Goal: Information Seeking & Learning: Find specific fact

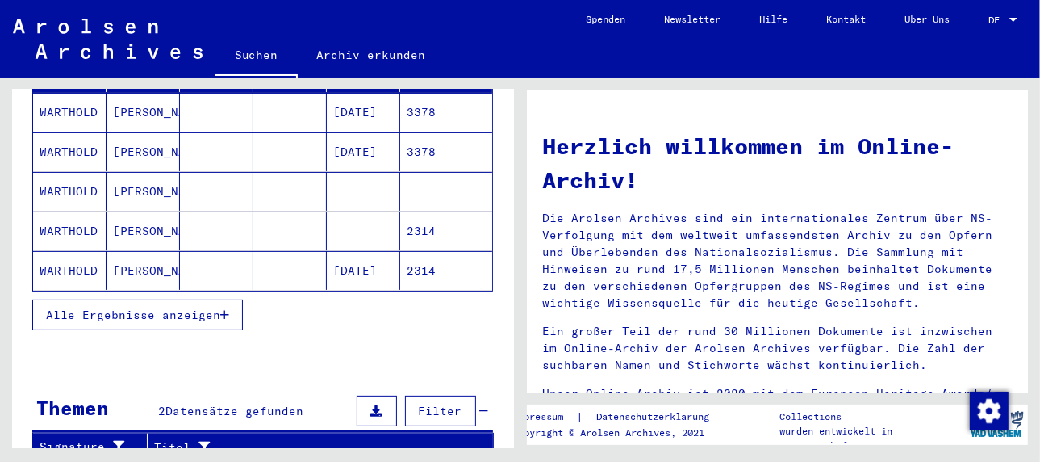
scroll to position [161, 0]
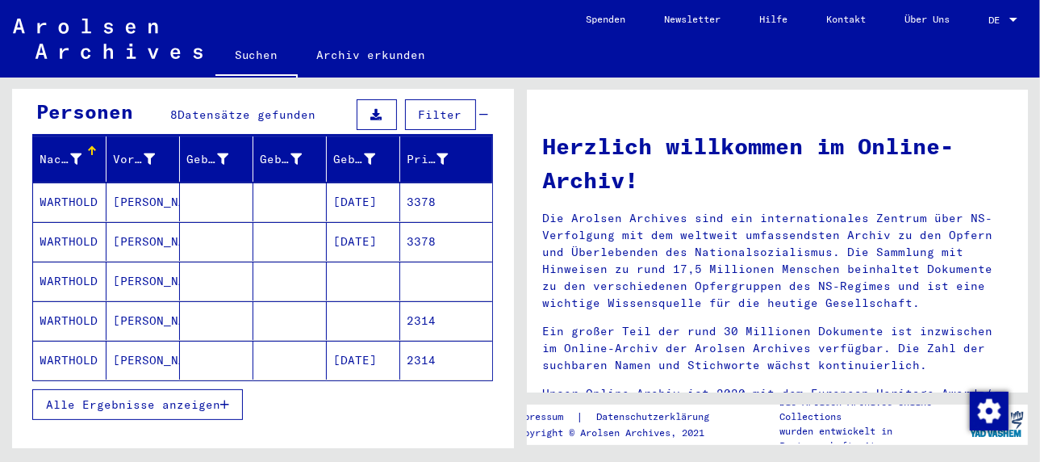
click at [142, 301] on mat-cell "[PERSON_NAME]" at bounding box center [143, 320] width 73 height 39
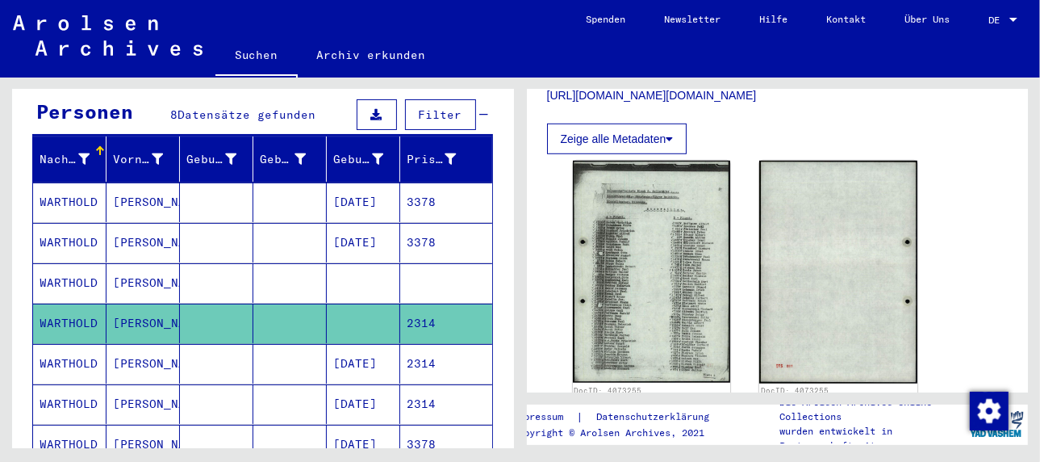
scroll to position [807, 0]
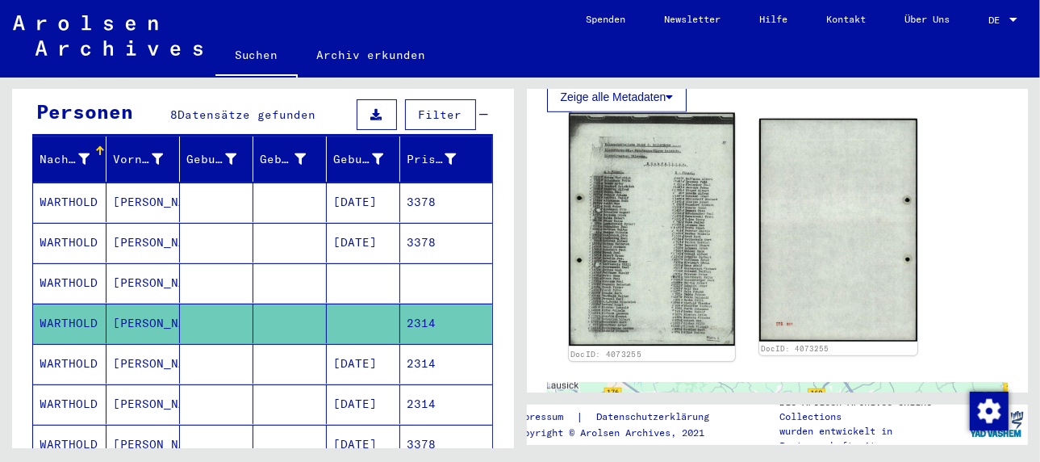
click at [634, 244] on img at bounding box center [652, 229] width 166 height 233
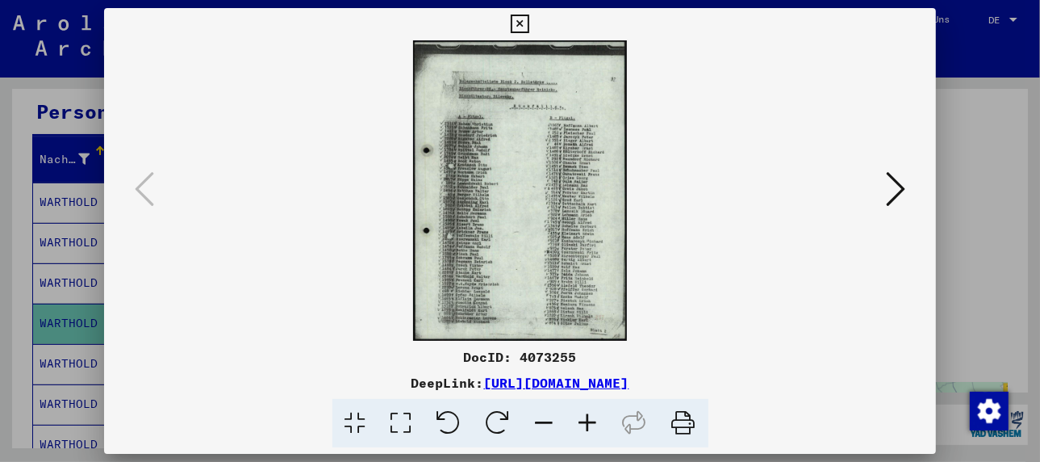
click at [583, 414] on icon at bounding box center [589, 423] width 44 height 49
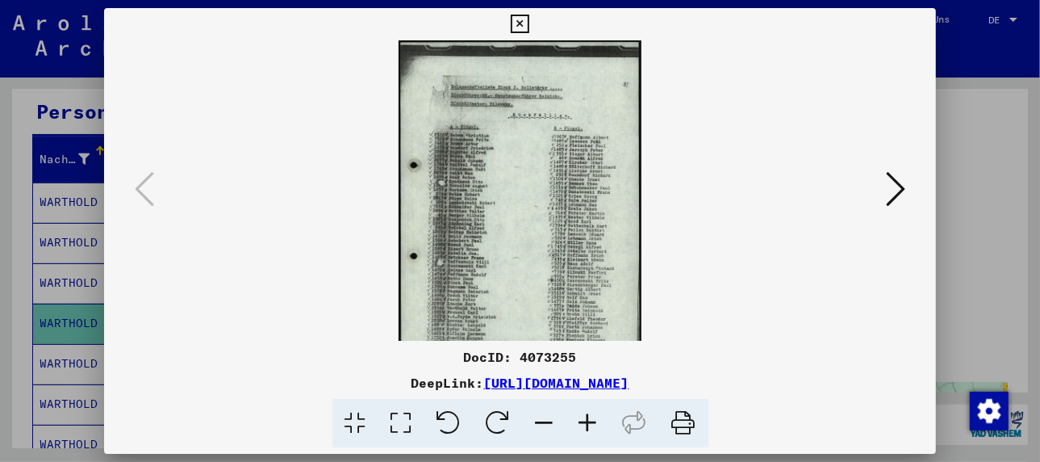
click at [583, 414] on icon at bounding box center [589, 423] width 44 height 49
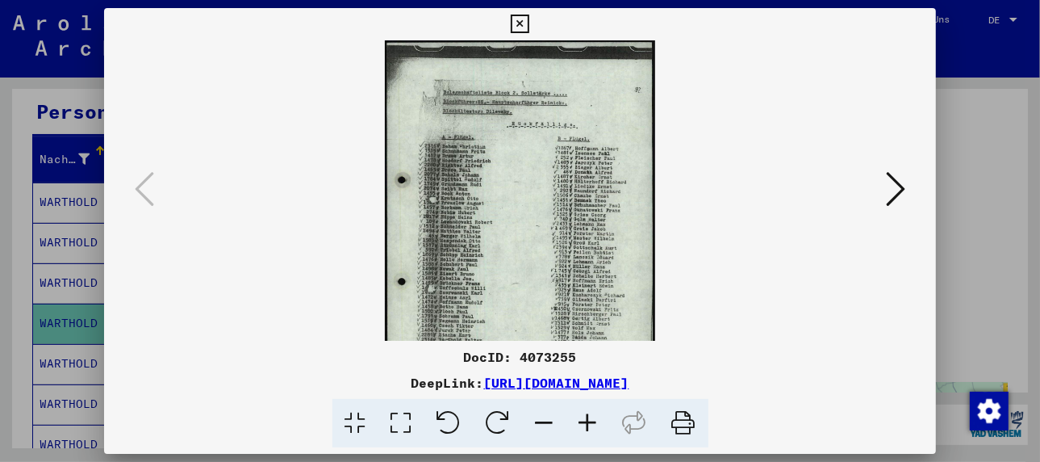
click at [583, 414] on icon at bounding box center [589, 423] width 44 height 49
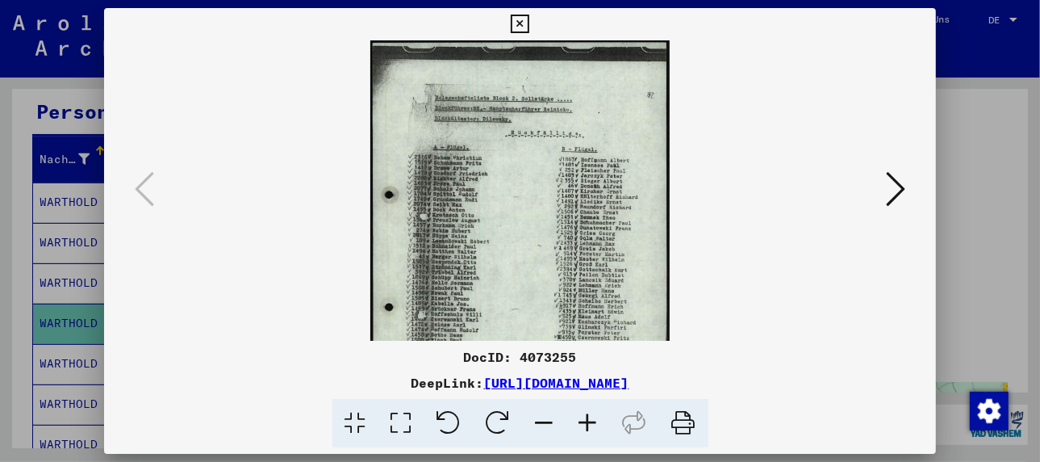
click at [583, 414] on icon at bounding box center [589, 423] width 44 height 49
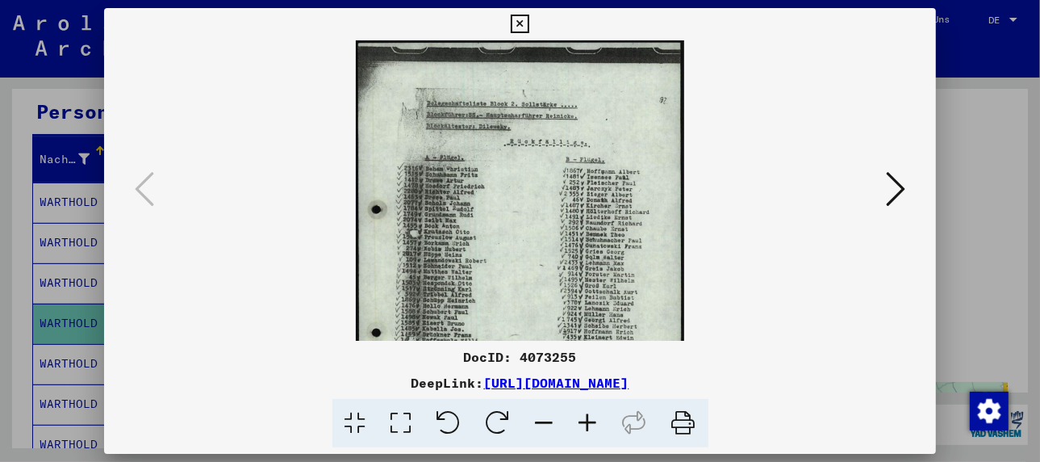
click at [583, 414] on icon at bounding box center [589, 423] width 44 height 49
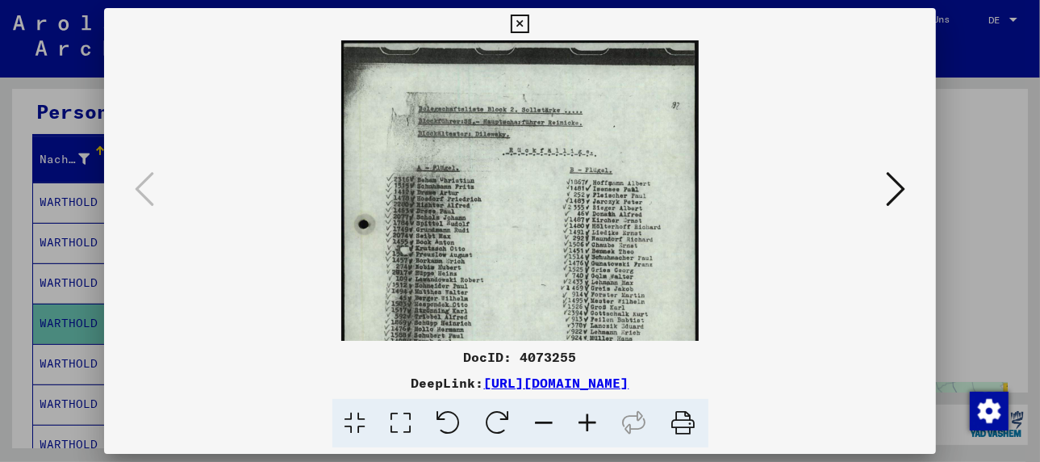
click at [583, 414] on icon at bounding box center [589, 423] width 44 height 49
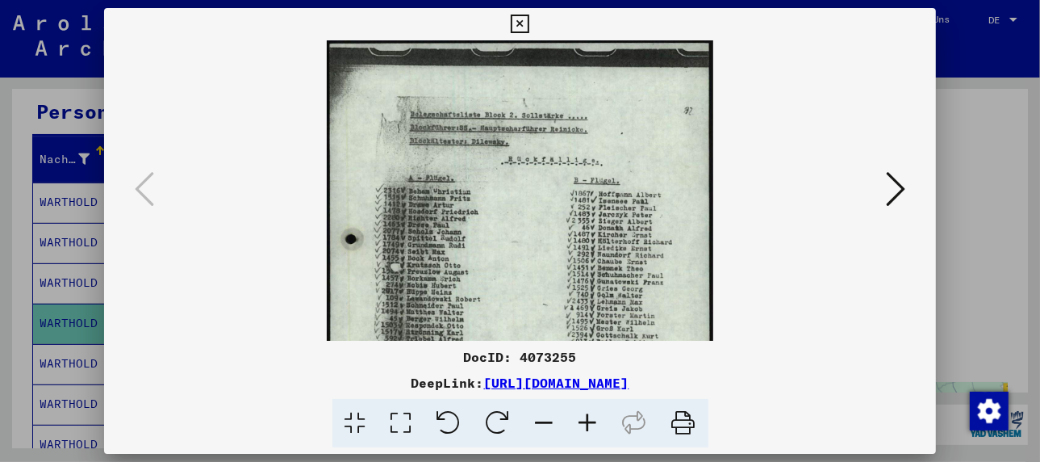
click at [583, 414] on icon at bounding box center [589, 423] width 44 height 49
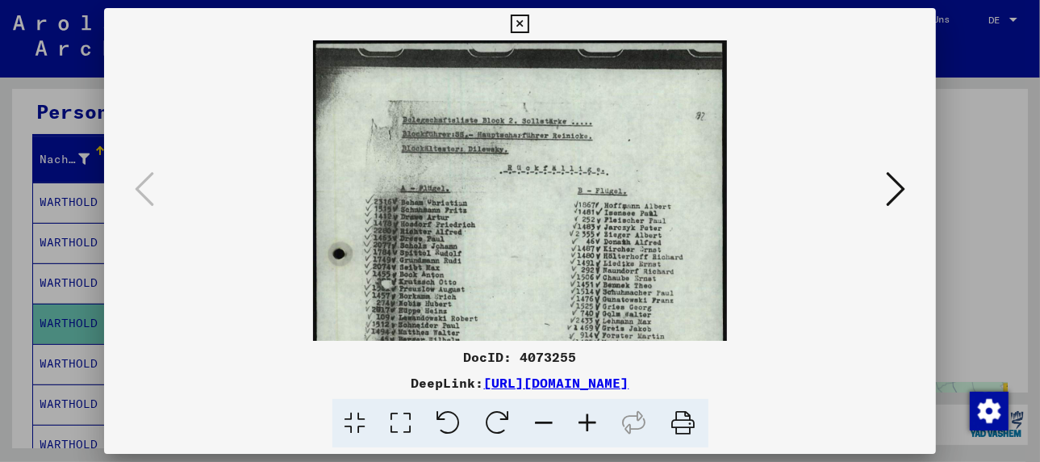
click at [583, 414] on icon at bounding box center [589, 423] width 44 height 49
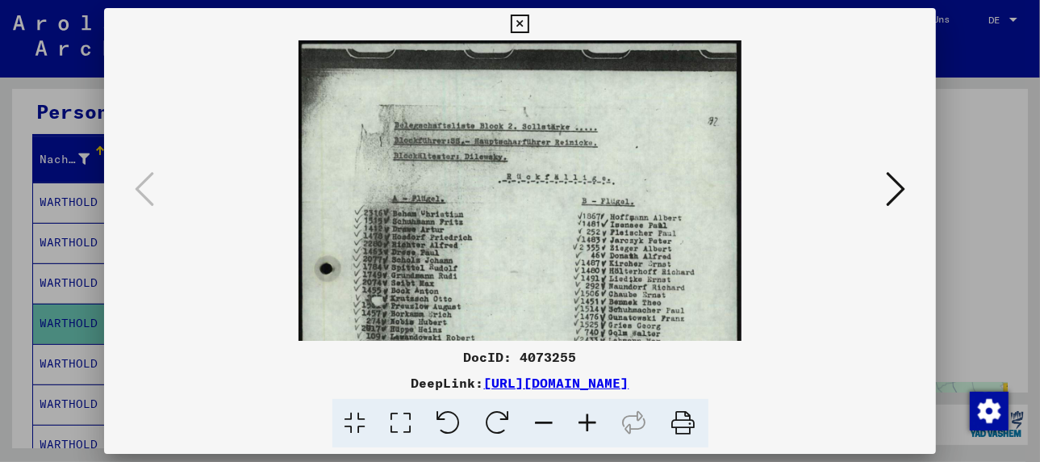
click at [583, 414] on icon at bounding box center [589, 423] width 44 height 49
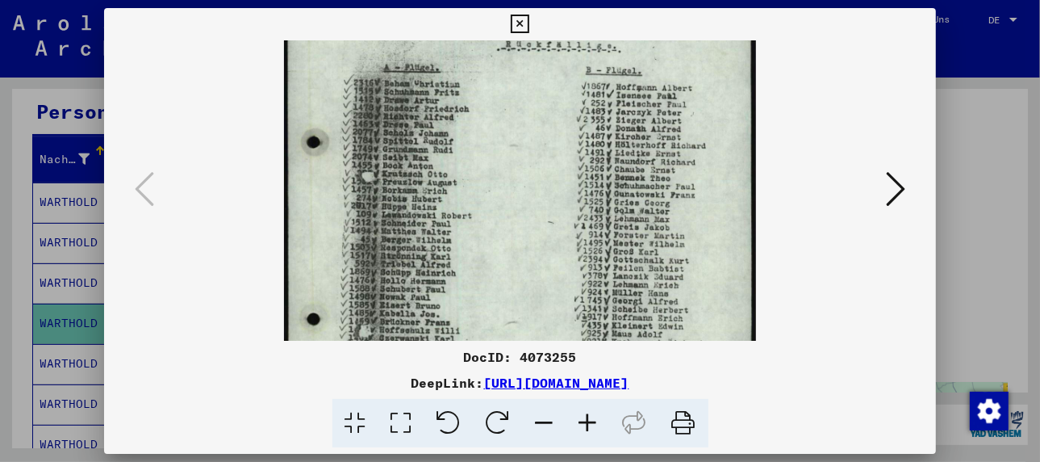
drag, startPoint x: 533, startPoint y: 302, endPoint x: 551, endPoint y: 157, distance: 146.4
click at [551, 157] on img at bounding box center [520, 230] width 472 height 663
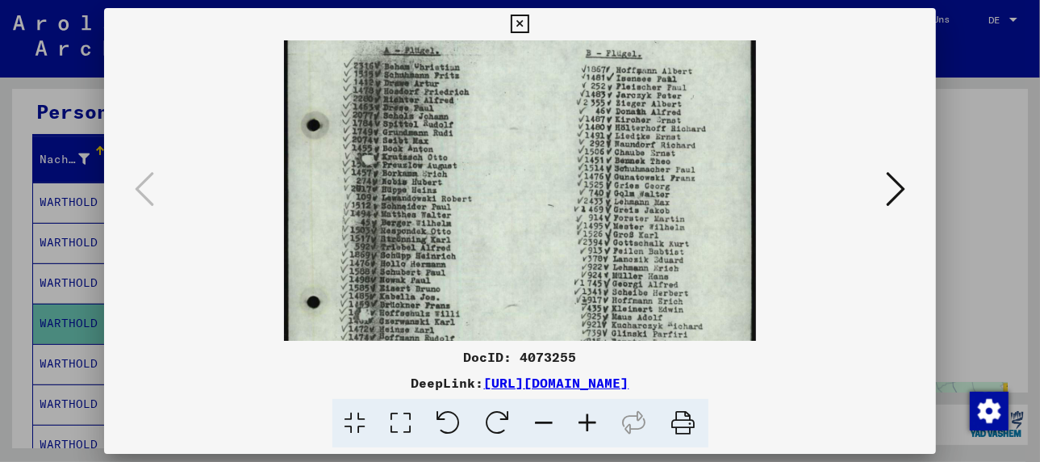
scroll to position [174, 0]
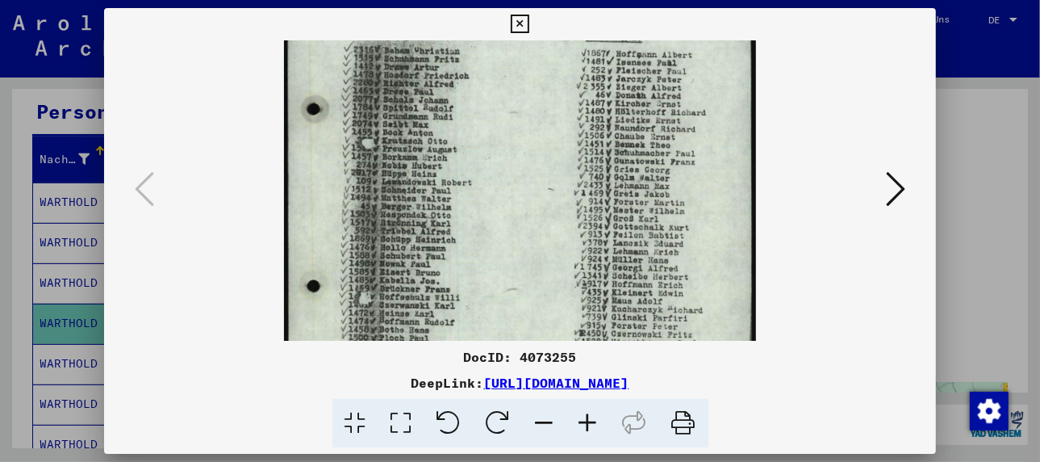
drag, startPoint x: 547, startPoint y: 257, endPoint x: 552, endPoint y: 222, distance: 35.0
click at [552, 222] on img at bounding box center [520, 197] width 472 height 663
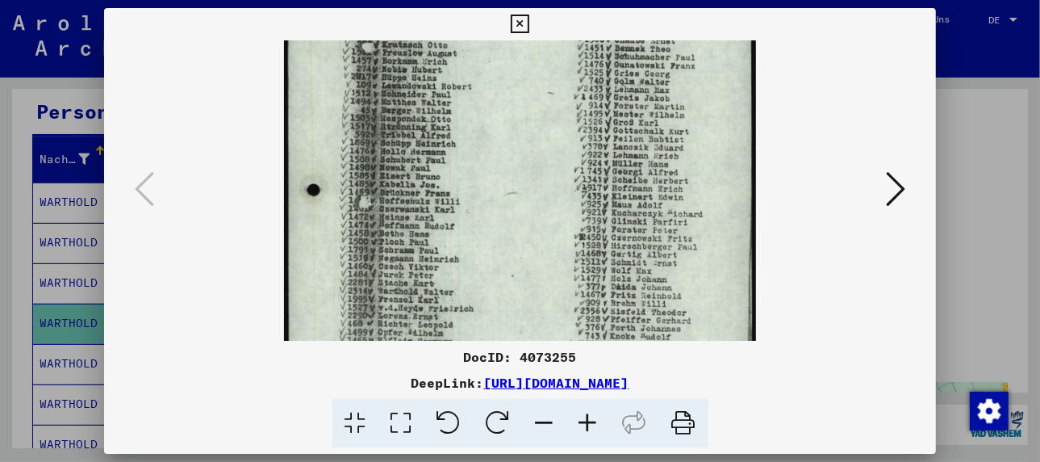
drag, startPoint x: 535, startPoint y: 281, endPoint x: 589, endPoint y: 168, distance: 125.3
click at [589, 168] on img at bounding box center [520, 101] width 472 height 663
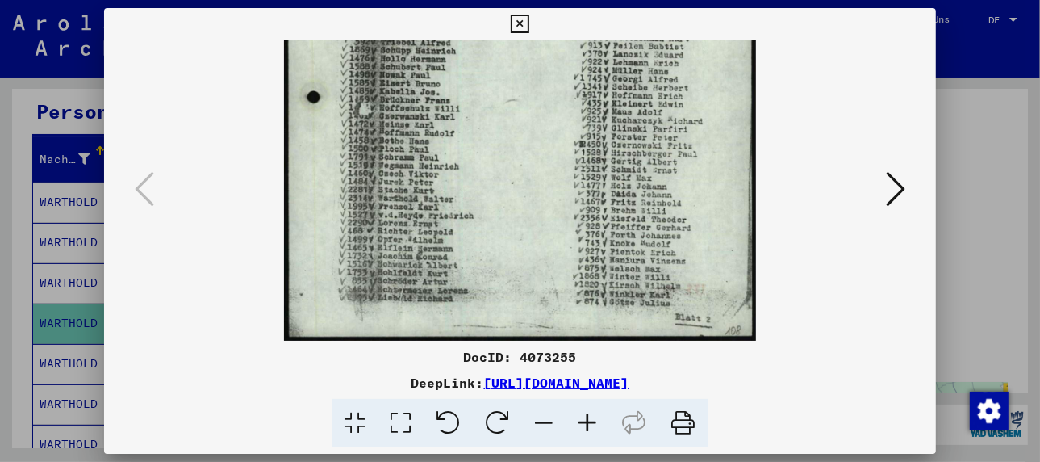
scroll to position [350, 0]
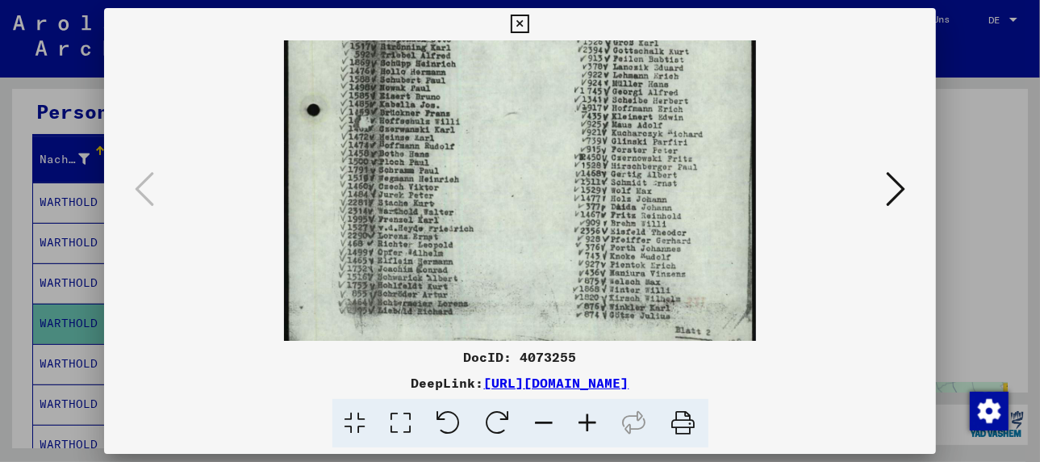
drag, startPoint x: 524, startPoint y: 282, endPoint x: 530, endPoint y: 197, distance: 85.8
click at [530, 197] on img at bounding box center [520, 21] width 472 height 663
